Goal: Entertainment & Leisure: Consume media (video, audio)

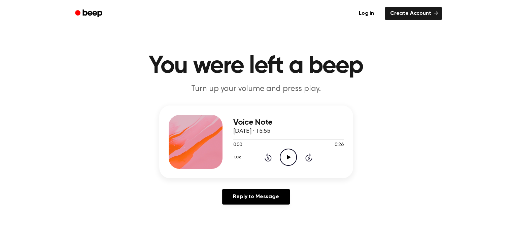
click at [285, 156] on icon "Play Audio" at bounding box center [288, 156] width 17 height 17
click at [288, 159] on icon "Play Audio" at bounding box center [288, 156] width 17 height 17
click at [290, 162] on icon "Play Audio" at bounding box center [288, 156] width 17 height 17
click at [292, 160] on icon "Play Audio" at bounding box center [288, 156] width 17 height 17
click at [287, 152] on icon "Play Audio" at bounding box center [288, 156] width 17 height 17
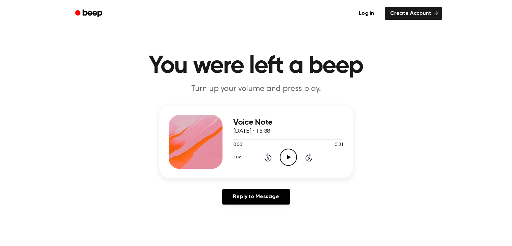
click at [290, 158] on icon "Play Audio" at bounding box center [288, 156] width 17 height 17
click at [289, 153] on icon "Play Audio" at bounding box center [288, 156] width 17 height 17
click at [289, 154] on icon "Play Audio" at bounding box center [288, 156] width 17 height 17
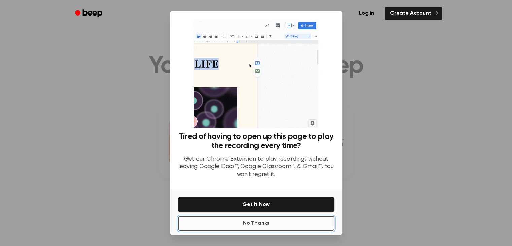
click at [275, 224] on button "No Thanks" at bounding box center [256, 223] width 156 height 15
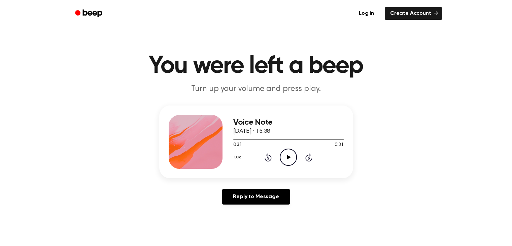
click at [287, 155] on icon at bounding box center [289, 157] width 4 height 4
click at [283, 160] on icon "Play Audio" at bounding box center [288, 156] width 17 height 17
click at [291, 160] on icon "Play Audio" at bounding box center [288, 156] width 17 height 17
click at [291, 160] on icon "Pause Audio" at bounding box center [288, 156] width 17 height 17
